Goal: Task Accomplishment & Management: Complete application form

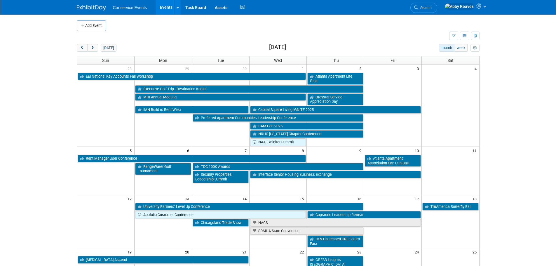
click at [68, 51] on body "Conservice Events Events Add Event Bulk Upload Events Shareable Event Boards Re…" at bounding box center [278, 133] width 556 height 266
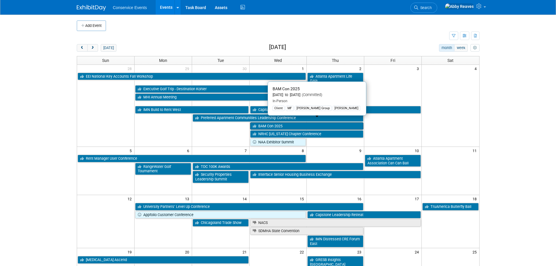
click at [312, 122] on link "BAM Con 2025" at bounding box center [307, 126] width 114 height 8
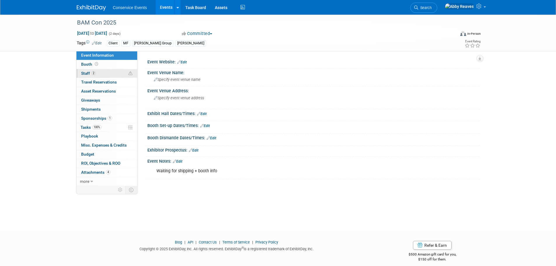
click at [99, 74] on link "2 Staff 2" at bounding box center [107, 73] width 61 height 9
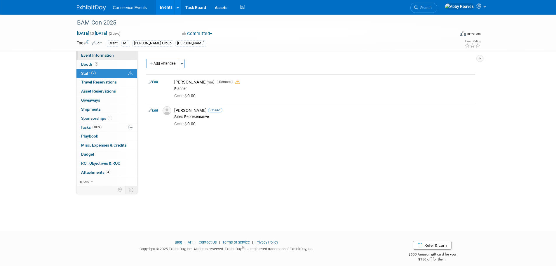
click at [100, 55] on span "Event Information" at bounding box center [97, 55] width 33 height 5
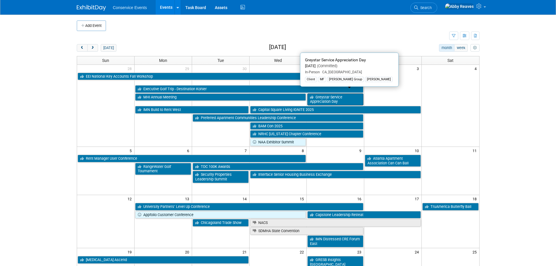
click at [339, 94] on link "Greystar Service Appreciation Day" at bounding box center [336, 99] width 56 height 12
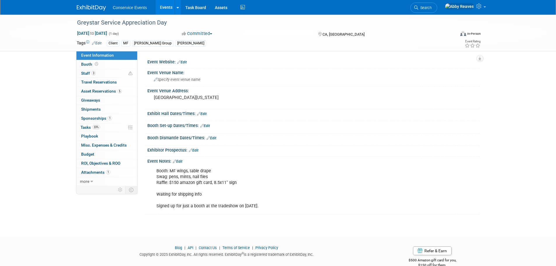
click at [167, 13] on link "Events" at bounding box center [166, 7] width 21 height 15
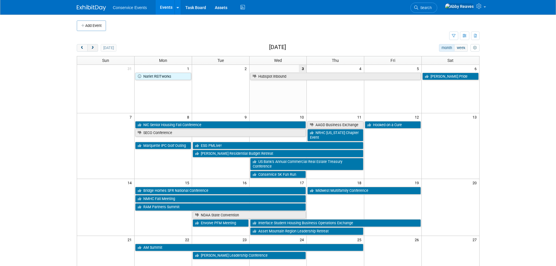
click at [95, 49] on span "next" at bounding box center [93, 48] width 4 height 4
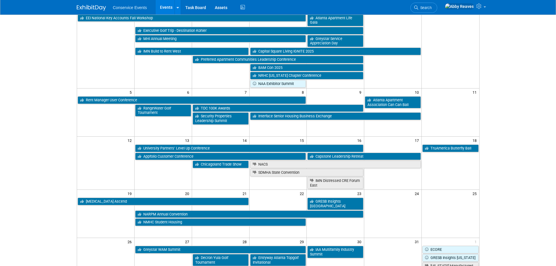
scroll to position [88, 0]
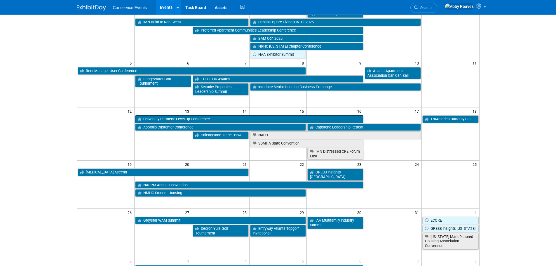
click at [219, 116] on link "University Partners’ Level Up Conference" at bounding box center [249, 119] width 228 height 8
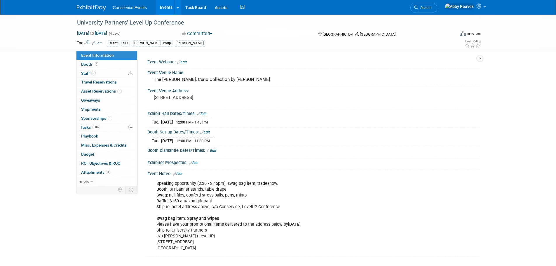
click at [162, 10] on link "Events" at bounding box center [166, 7] width 21 height 15
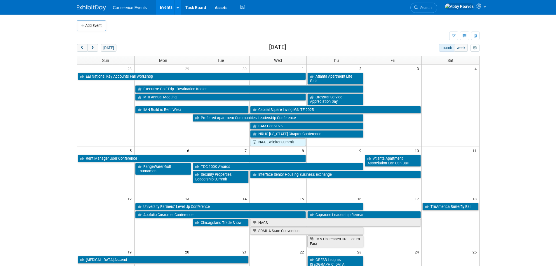
scroll to position [29, 0]
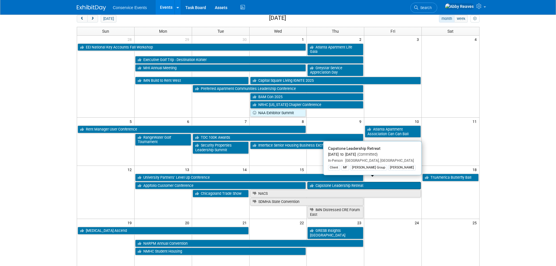
click at [367, 182] on link "Capstone Leadership Retreat" at bounding box center [365, 186] width 114 height 8
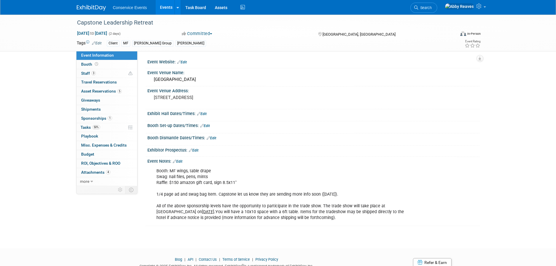
click at [166, 8] on link "Events" at bounding box center [166, 7] width 21 height 15
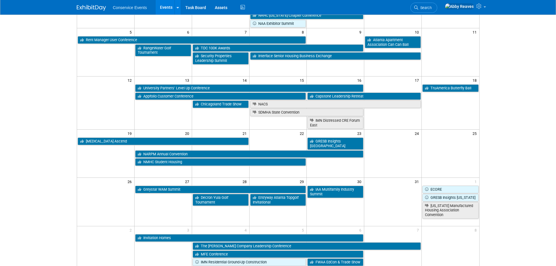
scroll to position [146, 0]
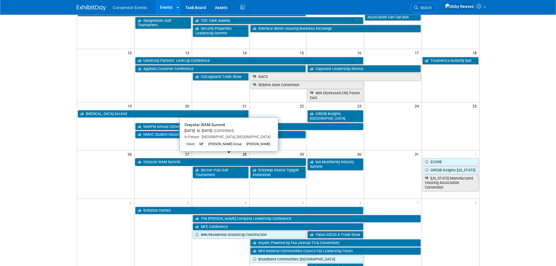
click at [182, 158] on link "Greystar WAM Summit" at bounding box center [220, 162] width 171 height 8
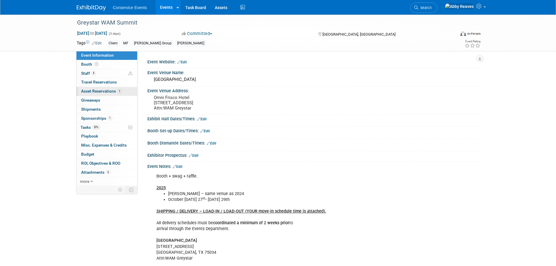
click at [98, 88] on link "1 Asset Reservations 1" at bounding box center [107, 91] width 61 height 9
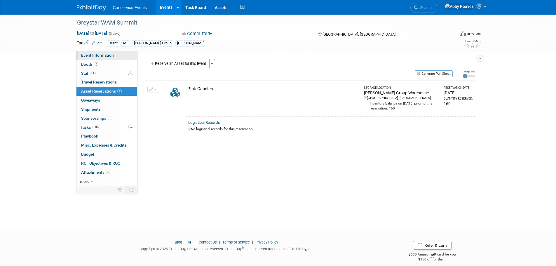
click at [105, 55] on span "Event Information" at bounding box center [97, 55] width 33 height 5
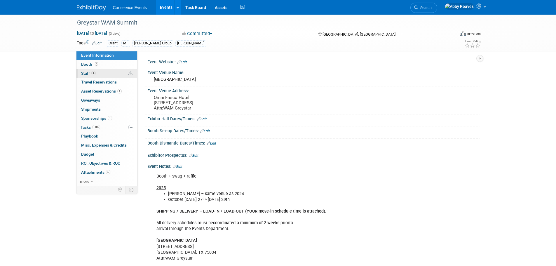
click at [119, 73] on link "4 Staff 4" at bounding box center [107, 73] width 61 height 9
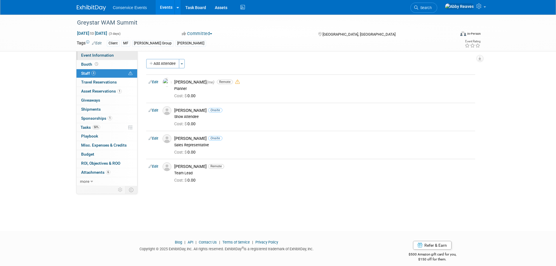
click at [119, 54] on link "Event Information" at bounding box center [107, 55] width 61 height 9
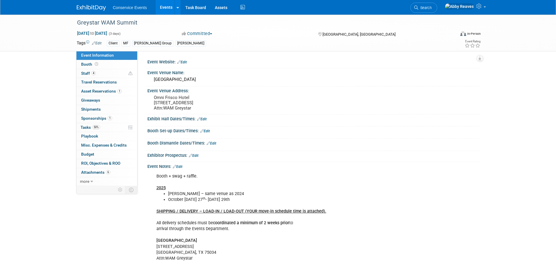
click at [162, 8] on link "Events" at bounding box center [166, 7] width 21 height 15
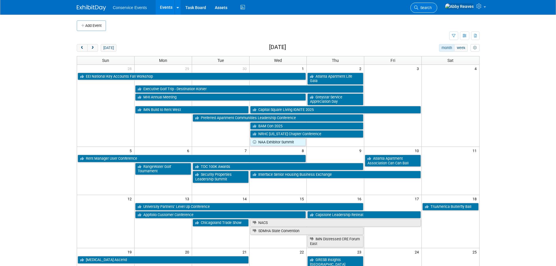
click at [432, 10] on span "Search" at bounding box center [424, 8] width 13 height 4
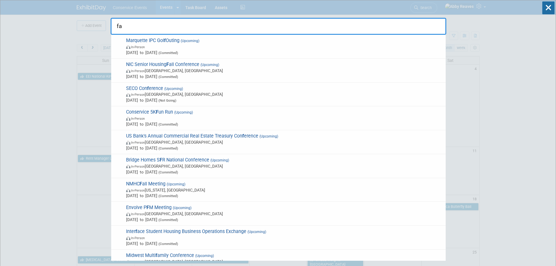
type input "faa"
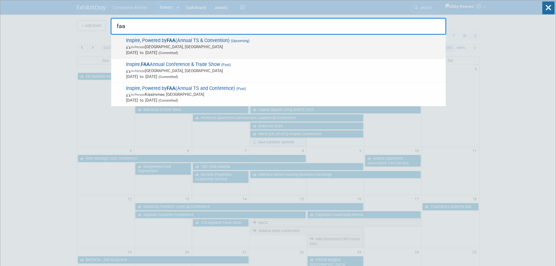
click at [218, 46] on span "In-Person Lake Buena Vista, FL" at bounding box center [284, 47] width 317 height 6
click at [0, 0] on div at bounding box center [0, 0] width 0 height 0
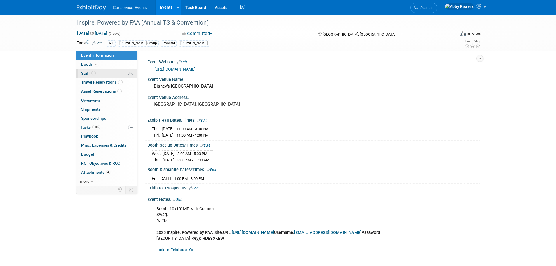
click at [121, 73] on link "3 Staff 3" at bounding box center [107, 73] width 61 height 9
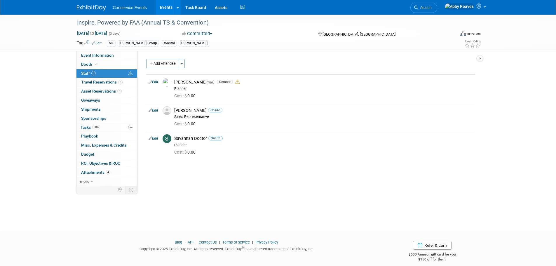
click at [169, 9] on link "Events" at bounding box center [166, 7] width 21 height 15
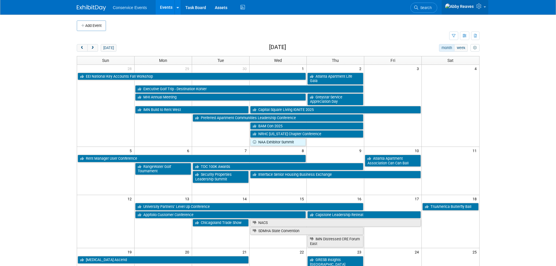
click at [488, 8] on link at bounding box center [465, 7] width 47 height 15
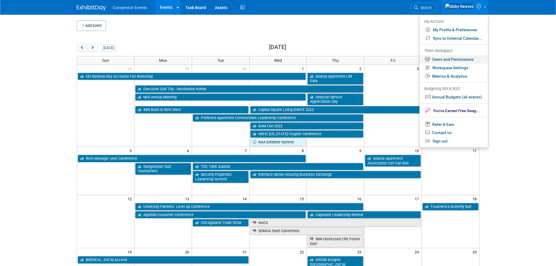
click at [450, 62] on link "Users and Permissions" at bounding box center [454, 59] width 69 height 8
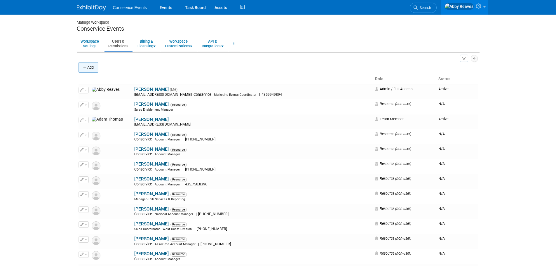
click at [89, 64] on button "Add" at bounding box center [89, 67] width 20 height 11
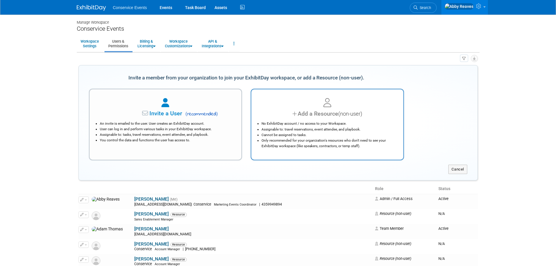
click at [296, 101] on div at bounding box center [328, 103] width 138 height 13
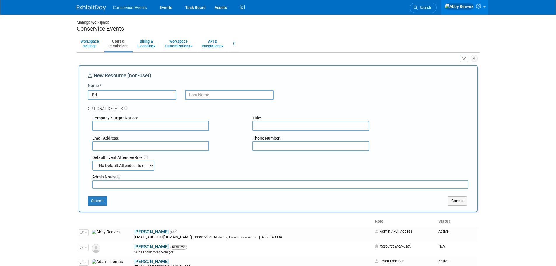
type input "Bri"
type input "Ewell"
click at [187, 128] on input "text" at bounding box center [150, 126] width 117 height 10
type input "Conservice"
type input "Account Manager"
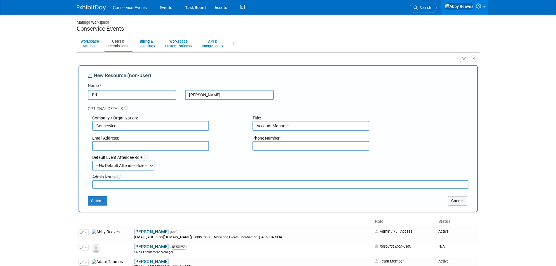
click at [151, 143] on input "text" at bounding box center [150, 146] width 117 height 10
paste input "bewell@conservice.com"
type input "bewell@conservice.com"
drag, startPoint x: 298, startPoint y: 125, endPoint x: 192, endPoint y: 127, distance: 105.7
click at [192, 127] on div "Company / Organization: Conservice Title: Account Manager" at bounding box center [280, 121] width 385 height 19
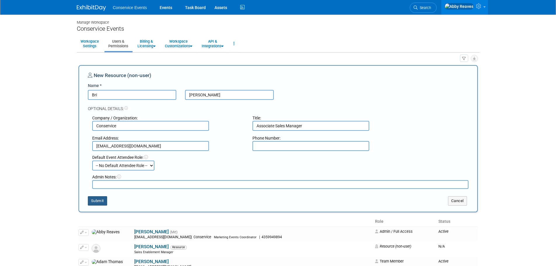
type input "Associate Sales Manager"
click at [103, 202] on button "Submit" at bounding box center [97, 200] width 19 height 9
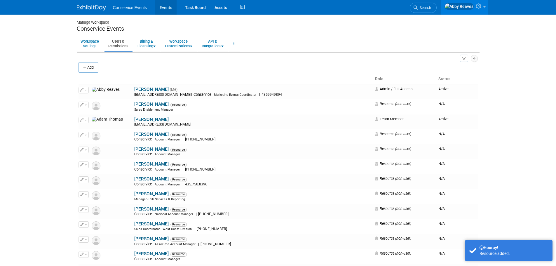
click at [171, 8] on link "Events" at bounding box center [165, 7] width 21 height 15
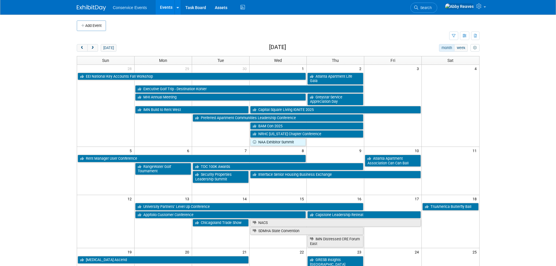
click at [432, 8] on span "Search" at bounding box center [424, 8] width 13 height 4
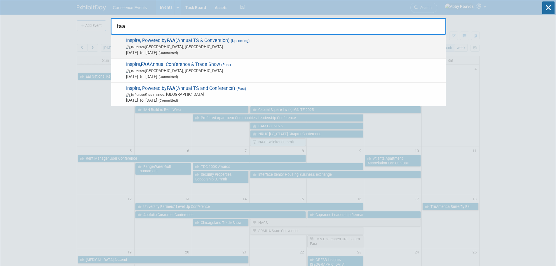
type input "faa"
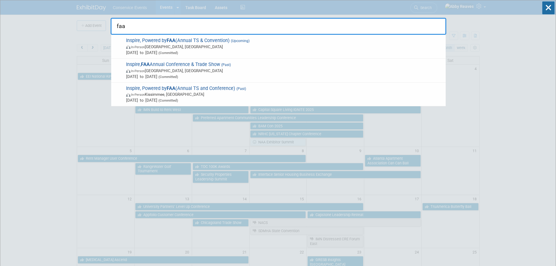
click at [223, 52] on span "Nov 5, 2025 to Nov 7, 2025 (Committed)" at bounding box center [284, 53] width 317 height 6
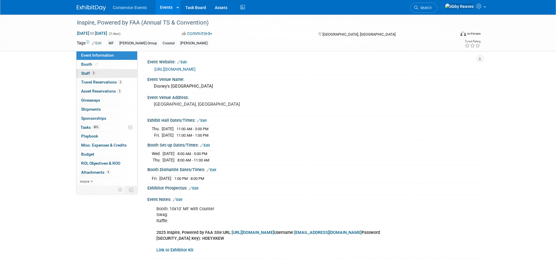
click at [88, 75] on span "Staff 3" at bounding box center [88, 73] width 15 height 5
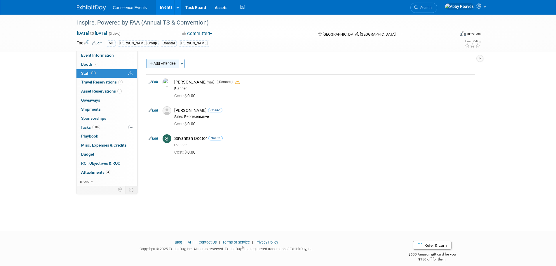
click at [175, 62] on button "Add Attendee" at bounding box center [162, 63] width 33 height 9
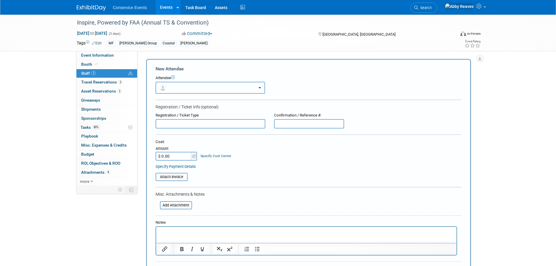
click at [211, 85] on button "button" at bounding box center [211, 88] width 110 height 12
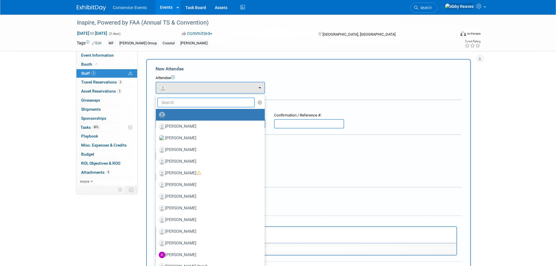
click at [197, 99] on input "text" at bounding box center [206, 103] width 98 height 10
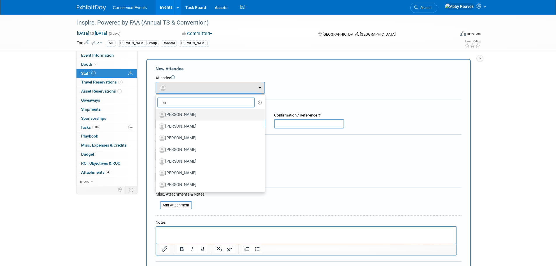
type input "bri"
click at [191, 112] on label "[PERSON_NAME]" at bounding box center [209, 114] width 100 height 9
click at [157, 112] on input "[PERSON_NAME]" at bounding box center [155, 114] width 4 height 4
select select "3874d038-f9c1-4bd8-81cd-8f64b111b17a"
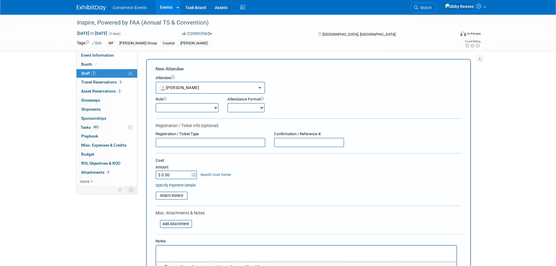
click at [193, 109] on select "Demonstrator Host Planner Presenter Sales Representative Set-up/Dismantle Crew …" at bounding box center [187, 107] width 63 height 9
select select "4"
click at [156, 103] on select "Demonstrator Host Planner Presenter Sales Representative Set-up/Dismantle Crew …" at bounding box center [187, 107] width 63 height 9
drag, startPoint x: 258, startPoint y: 106, endPoint x: 257, endPoint y: 112, distance: 6.2
click at [258, 106] on select "Onsite Remote" at bounding box center [246, 107] width 37 height 9
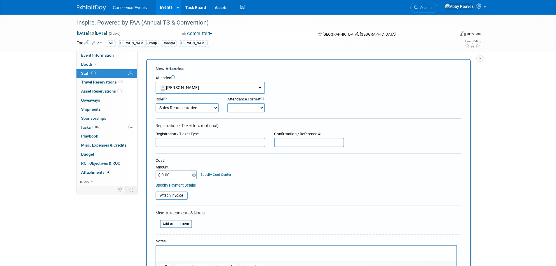
select select "1"
click at [228, 103] on select "Onsite Remote" at bounding box center [246, 107] width 37 height 9
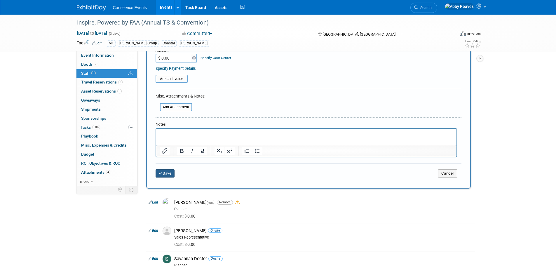
click at [167, 172] on button "Save" at bounding box center [165, 173] width 19 height 8
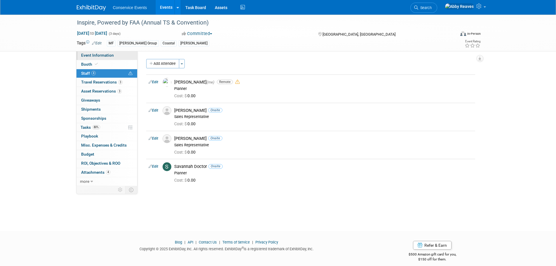
click at [129, 56] on link "Event Information" at bounding box center [107, 55] width 61 height 9
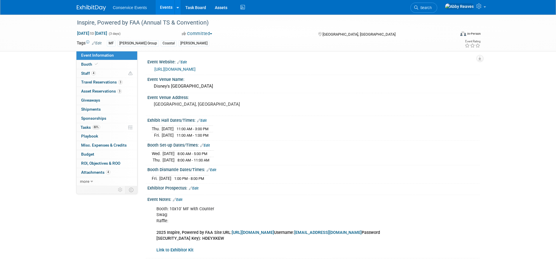
click at [162, 6] on link "Events" at bounding box center [166, 7] width 21 height 15
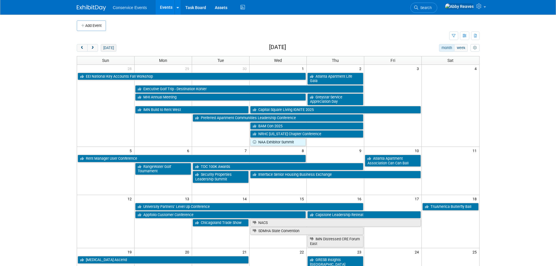
click at [104, 47] on button "today" at bounding box center [108, 48] width 15 height 8
